Goal: Entertainment & Leisure: Consume media (video, audio)

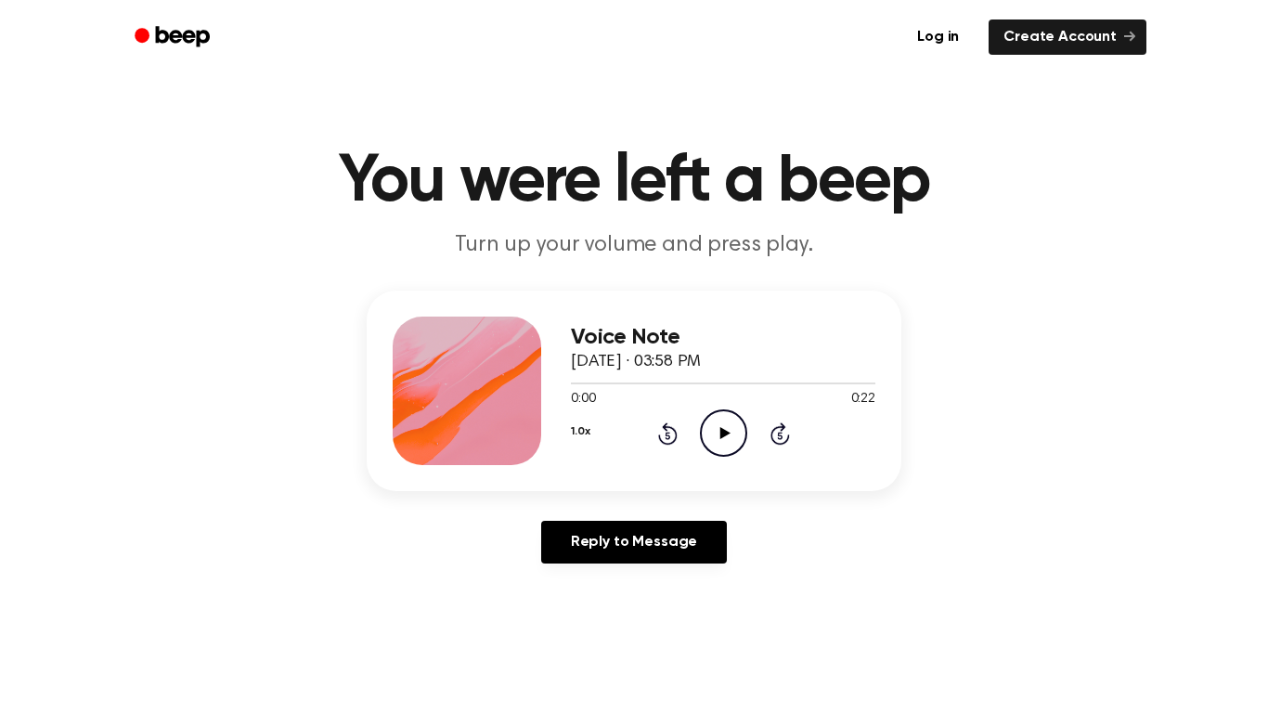
click at [724, 431] on icon at bounding box center [724, 433] width 10 height 12
click at [724, 431] on icon at bounding box center [723, 433] width 8 height 12
click at [724, 431] on icon at bounding box center [724, 433] width 10 height 12
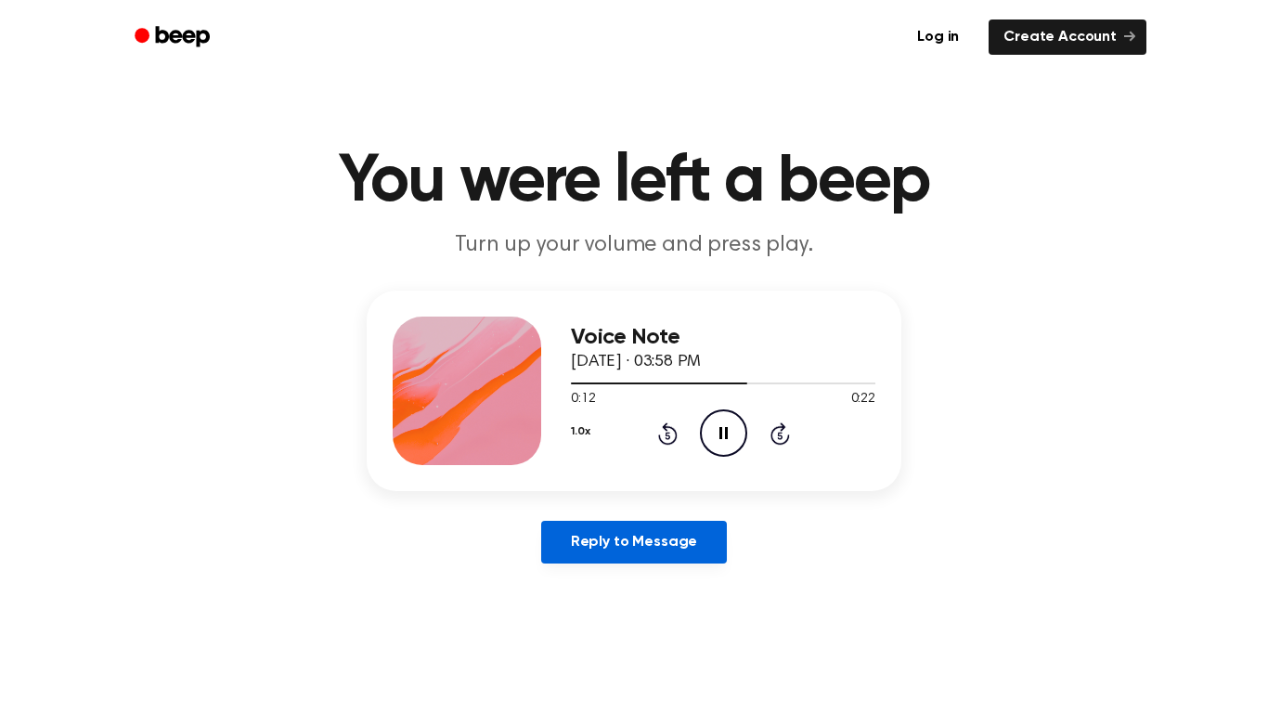
click at [608, 544] on link "Reply to Message" at bounding box center [634, 542] width 186 height 43
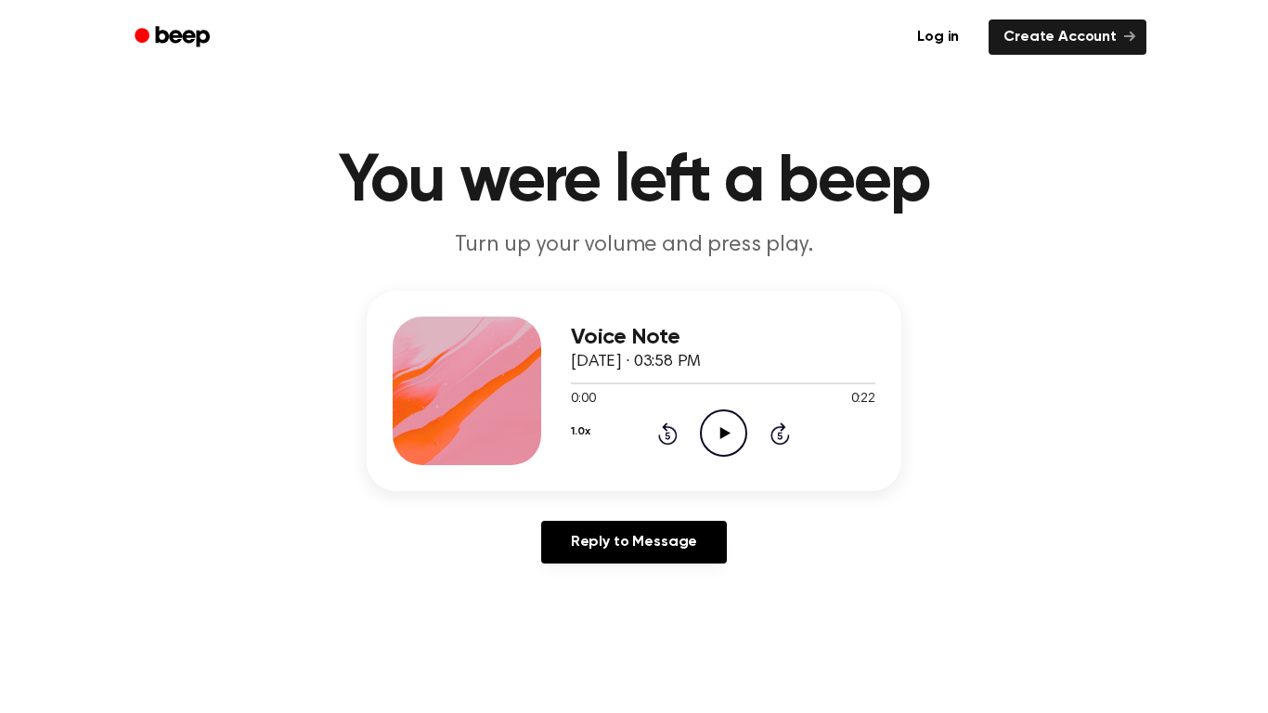
click at [722, 440] on icon "Play Audio" at bounding box center [723, 432] width 47 height 47
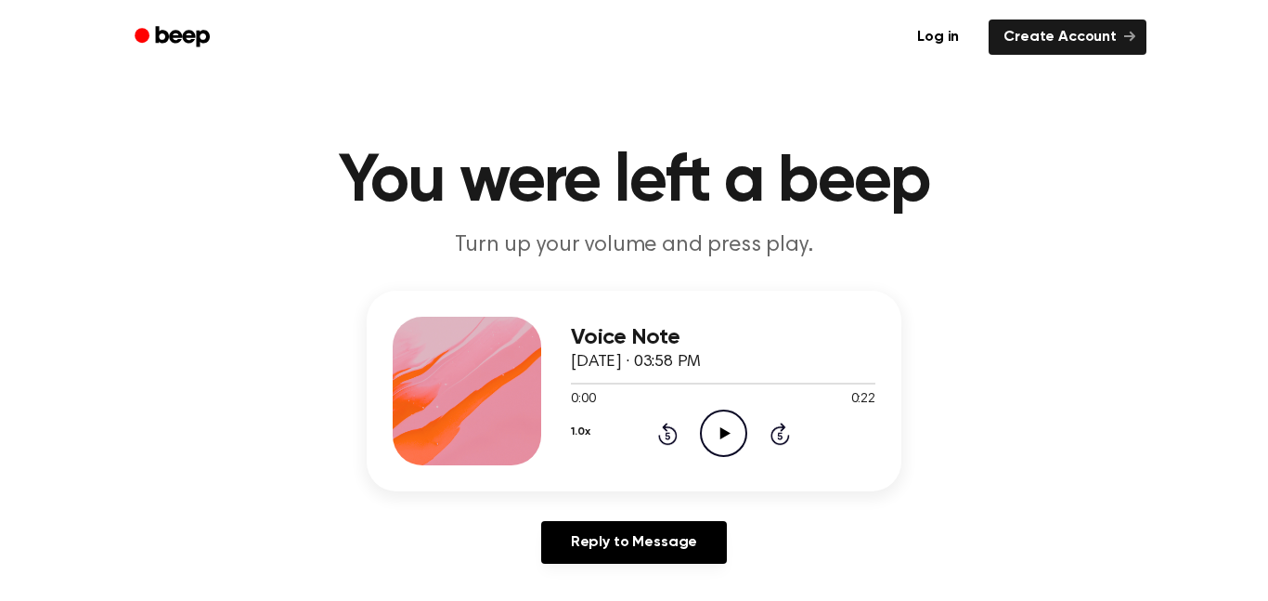
click at [731, 428] on icon "Play Audio" at bounding box center [723, 432] width 47 height 47
click at [733, 432] on icon "Play Audio" at bounding box center [723, 432] width 47 height 47
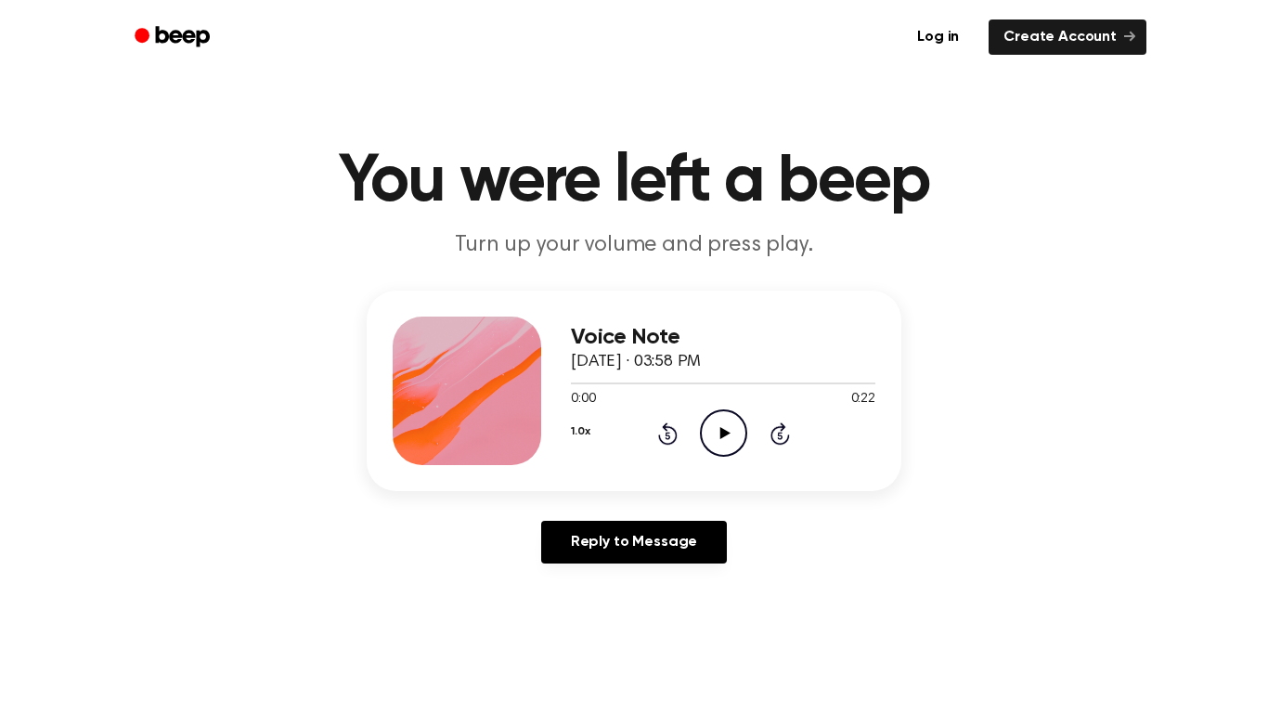
click at [725, 438] on icon "Play Audio" at bounding box center [723, 432] width 47 height 47
click at [727, 436] on icon "Pause Audio" at bounding box center [723, 432] width 47 height 47
click at [735, 438] on icon "Play Audio" at bounding box center [723, 432] width 47 height 47
click at [735, 438] on icon "Pause Audio" at bounding box center [723, 432] width 47 height 47
